Goal: Learn about a topic

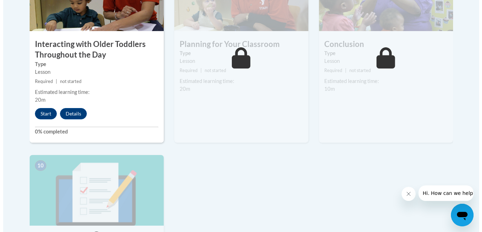
scroll to position [695, 0]
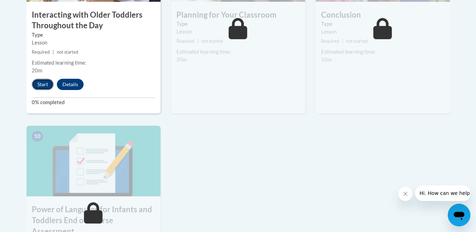
click at [45, 79] on button "Start" at bounding box center [43, 84] width 22 height 11
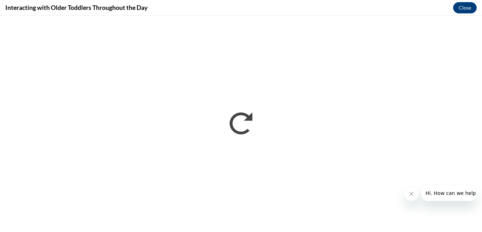
scroll to position [0, 0]
